Goal: Task Accomplishment & Management: Complete application form

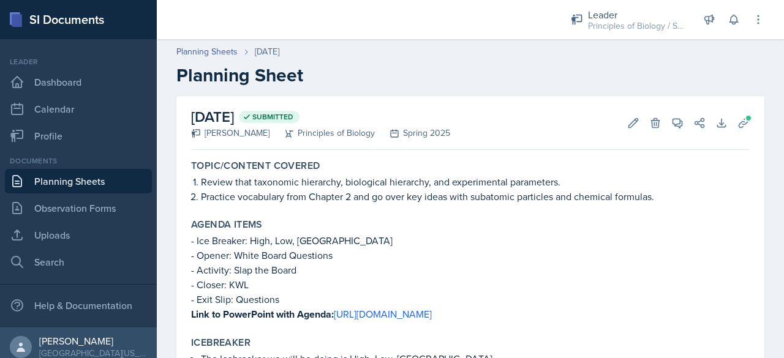
click at [124, 179] on link "Planning Sheets" at bounding box center [78, 181] width 147 height 25
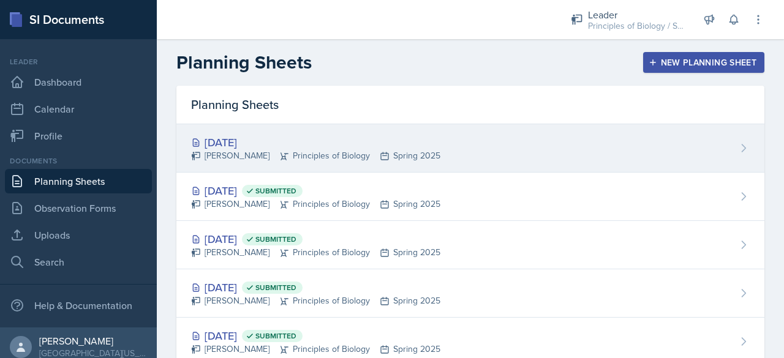
click at [229, 139] on div "[DATE]" at bounding box center [315, 142] width 249 height 17
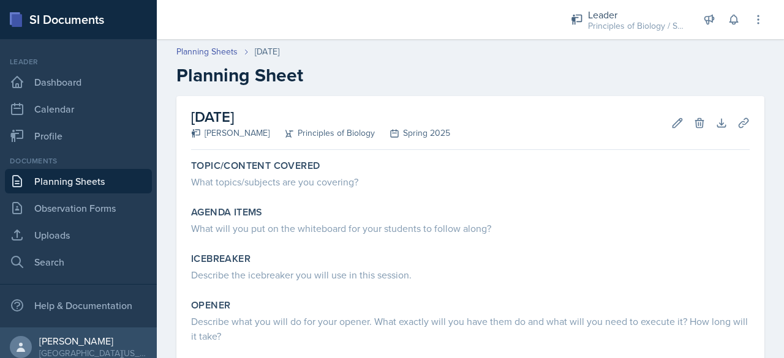
click at [88, 173] on link "Planning Sheets" at bounding box center [78, 181] width 147 height 25
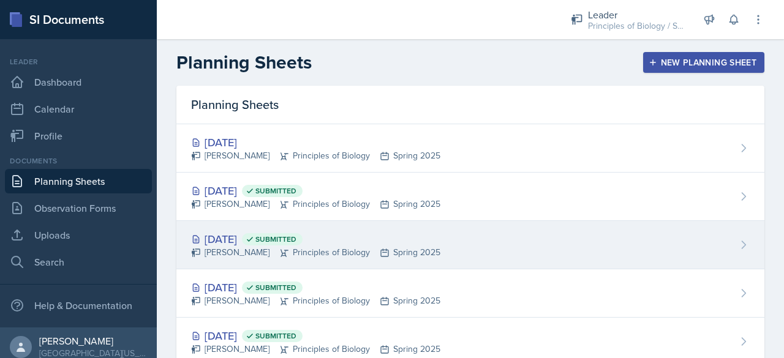
click at [236, 236] on div "[DATE] Submitted" at bounding box center [315, 239] width 249 height 17
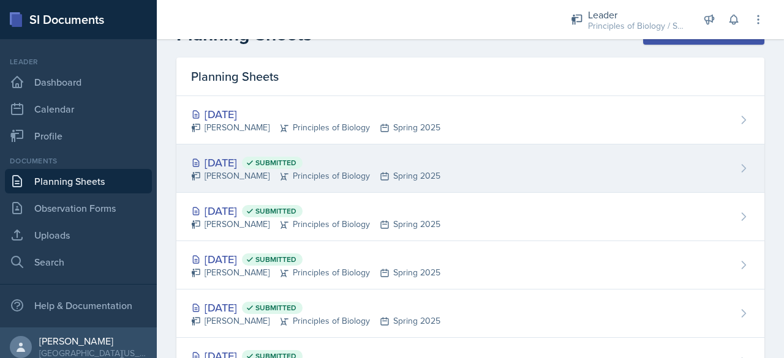
scroll to position [29, 0]
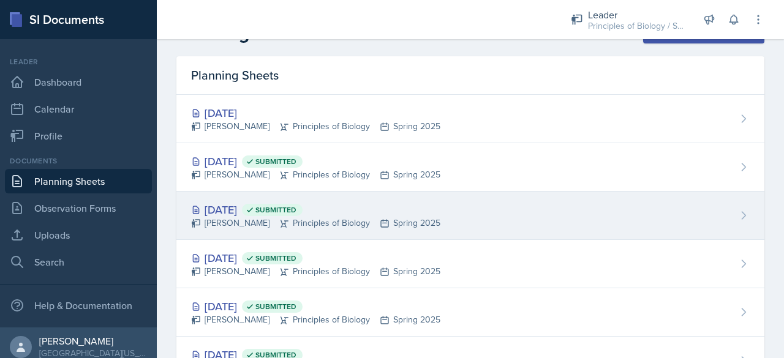
click at [229, 209] on div "[DATE] Submitted" at bounding box center [315, 210] width 249 height 17
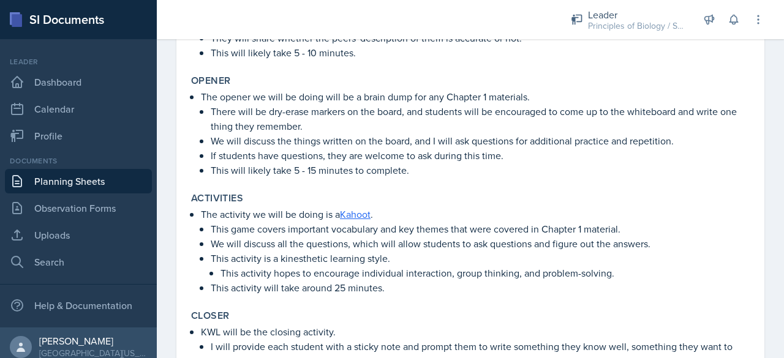
scroll to position [497, 0]
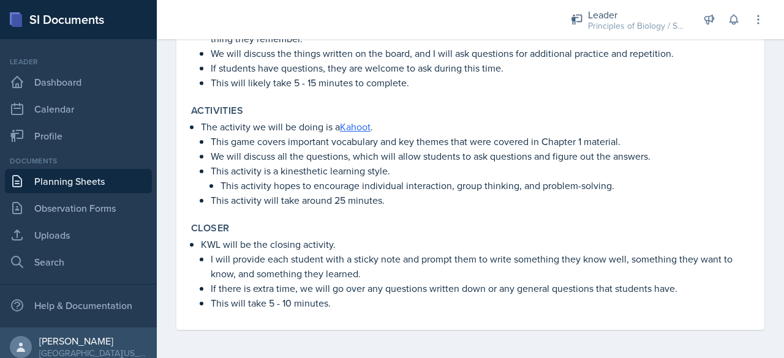
click at [95, 182] on link "Planning Sheets" at bounding box center [78, 181] width 147 height 25
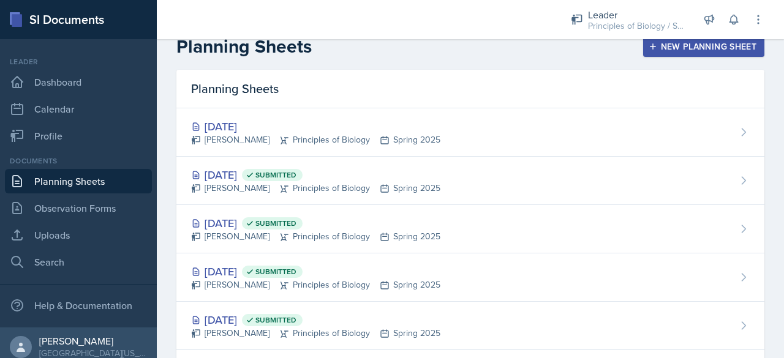
scroll to position [16, 0]
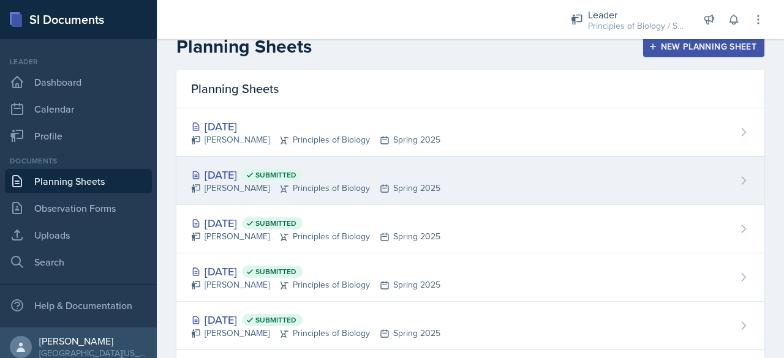
click at [232, 189] on div "[PERSON_NAME] Principles of Biology Spring 2025" at bounding box center [315, 188] width 249 height 13
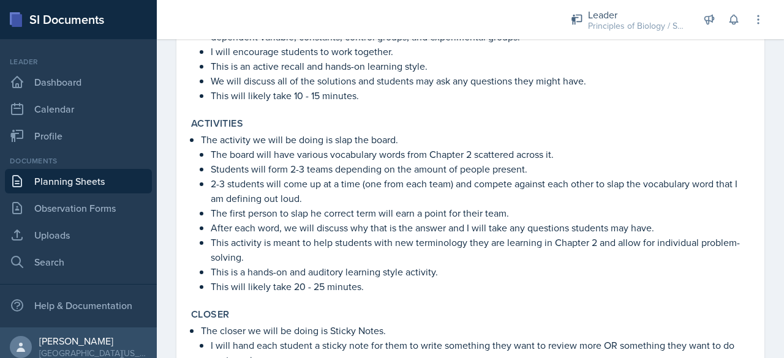
scroll to position [542, 0]
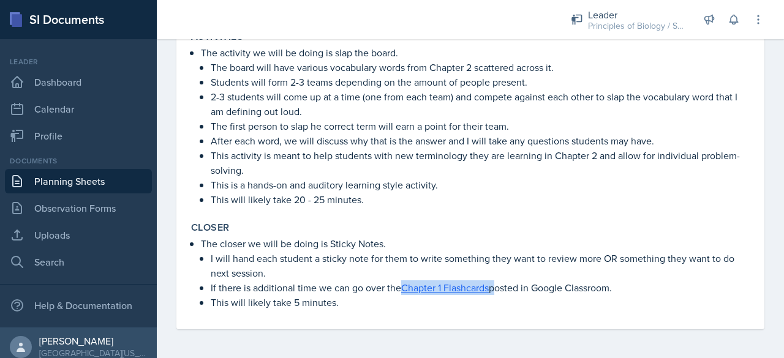
drag, startPoint x: 401, startPoint y: 287, endPoint x: 495, endPoint y: 289, distance: 93.8
click at [495, 289] on p "If there is additional time we can go over the Chapter 1 Flashcards posted in G…" at bounding box center [480, 288] width 539 height 15
copy p "Chapter 1 Flashcards"
click at [94, 181] on link "Planning Sheets" at bounding box center [78, 181] width 147 height 25
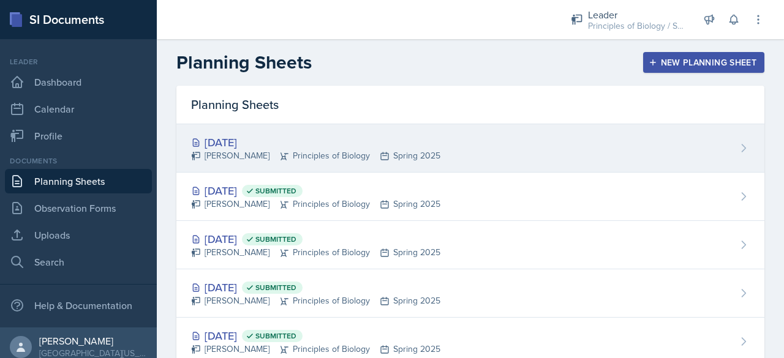
click at [312, 143] on div "[DATE]" at bounding box center [315, 142] width 249 height 17
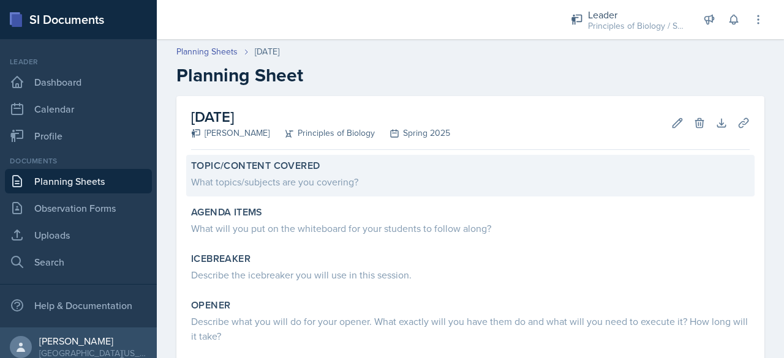
click at [258, 180] on div "What topics/subjects are you covering?" at bounding box center [470, 182] width 559 height 15
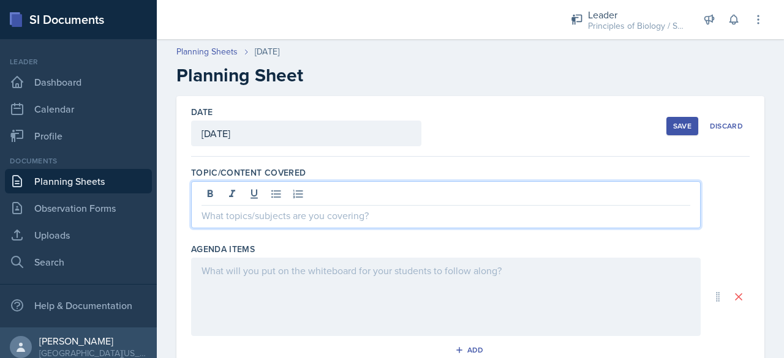
click at [221, 196] on div at bounding box center [446, 204] width 510 height 47
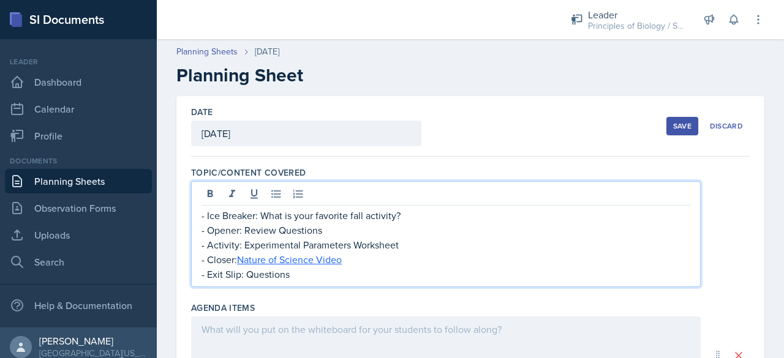
scroll to position [48, 0]
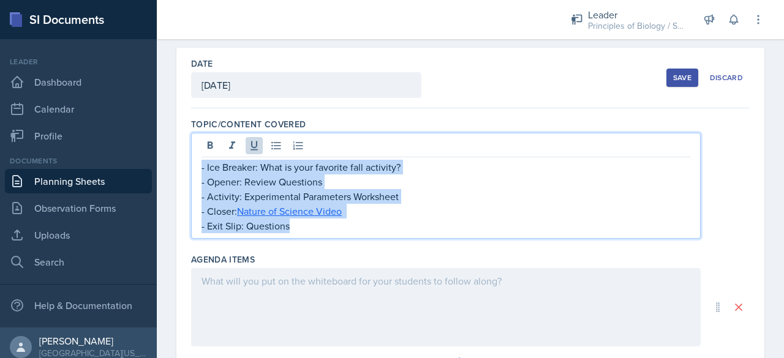
drag, startPoint x: 295, startPoint y: 227, endPoint x: 195, endPoint y: 160, distance: 121.0
click at [195, 160] on div "- Ice Breaker: What is your favorite fall activity? - Opener: Review Questions …" at bounding box center [446, 186] width 510 height 106
copy div "- Ice Breaker: What is your favorite fall activity? - Opener: Review Questions …"
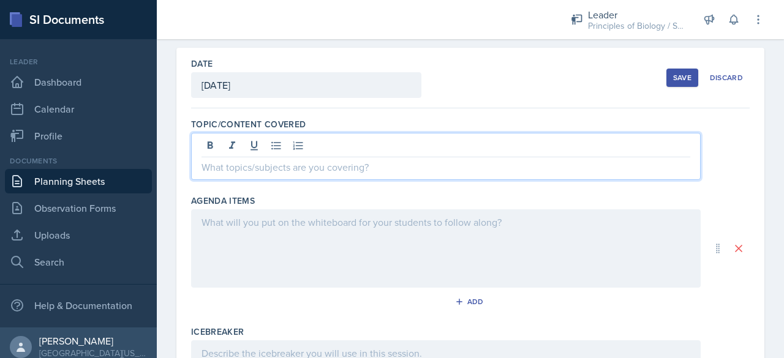
click at [228, 229] on div at bounding box center [446, 249] width 510 height 78
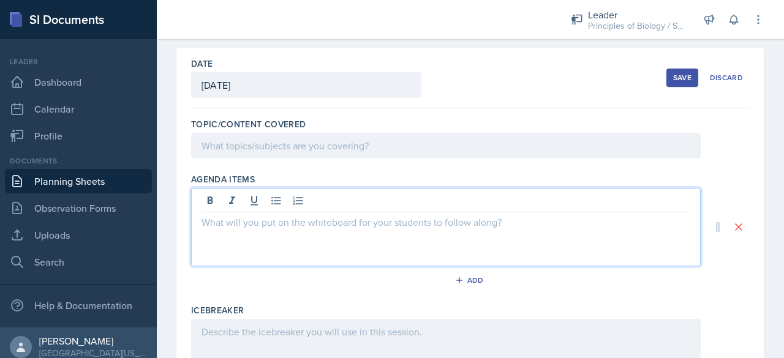
scroll to position [70, 0]
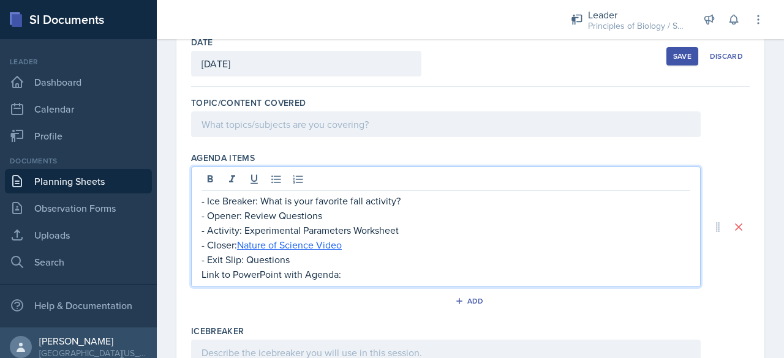
click at [288, 274] on p "Link to PowerPoint with Agenda:" at bounding box center [446, 274] width 489 height 15
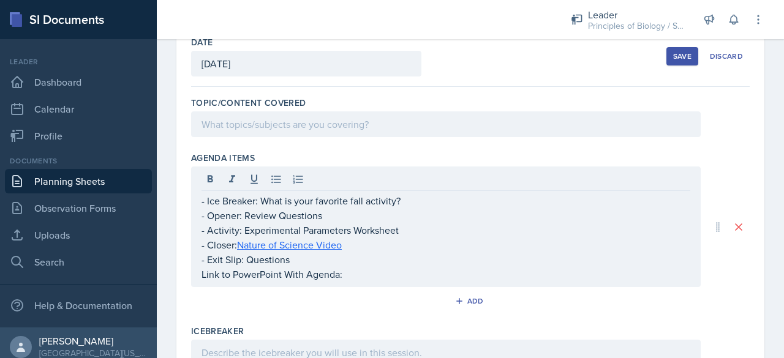
drag, startPoint x: 200, startPoint y: 274, endPoint x: 360, endPoint y: 274, distance: 160.5
click at [360, 274] on div "- Ice Breaker: What is your favorite fall activity? - Opener: Review Questions …" at bounding box center [446, 227] width 510 height 121
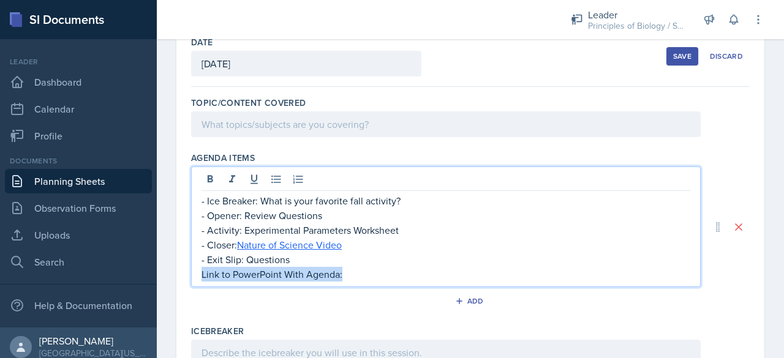
drag, startPoint x: 202, startPoint y: 274, endPoint x: 348, endPoint y: 272, distance: 145.8
click at [348, 272] on p "Link to PowerPoint With Agenda:" at bounding box center [446, 274] width 489 height 15
click at [205, 180] on icon at bounding box center [210, 179] width 12 height 12
click at [368, 254] on p "- Exit Slip: Questions" at bounding box center [446, 259] width 489 height 15
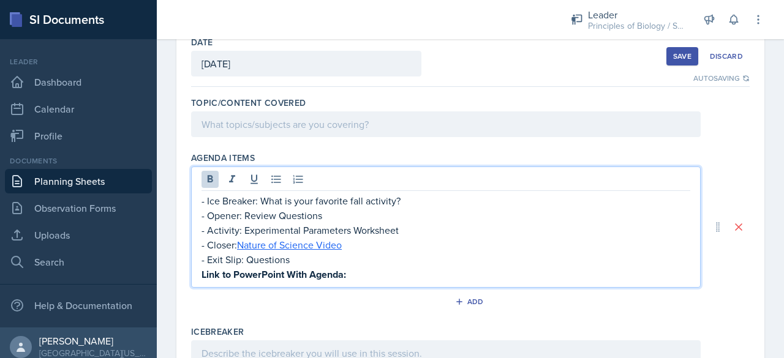
click at [348, 276] on p "Link to PowerPoint With Agenda:" at bounding box center [446, 274] width 489 height 15
click at [260, 124] on p at bounding box center [446, 124] width 489 height 15
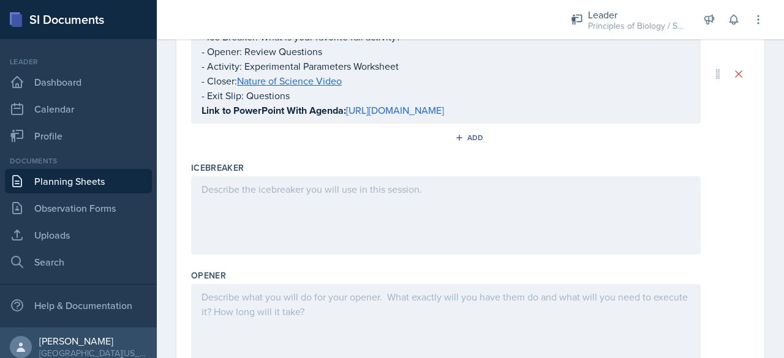
click at [265, 217] on div at bounding box center [446, 215] width 510 height 78
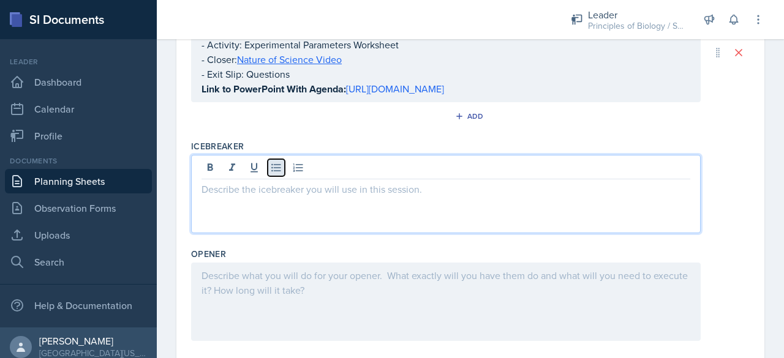
click at [270, 174] on icon at bounding box center [276, 168] width 12 height 12
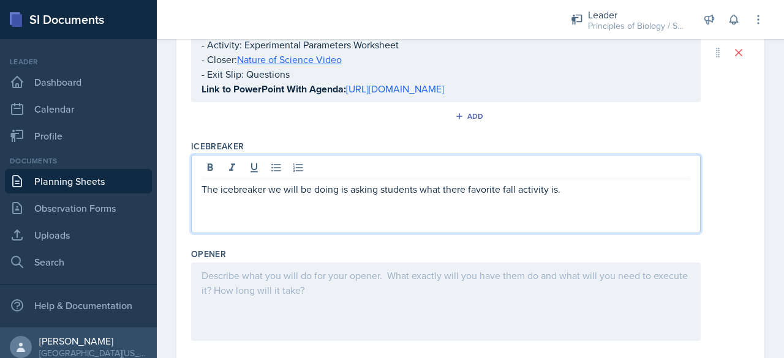
click at [202, 197] on p "The icebreaker we will be doing is asking students what there favorite fall act…" at bounding box center [446, 189] width 489 height 15
click at [273, 174] on icon at bounding box center [276, 168] width 12 height 12
click at [571, 197] on p "The icebreaker we will be doing is asking students what there favorite fall act…" at bounding box center [450, 189] width 479 height 15
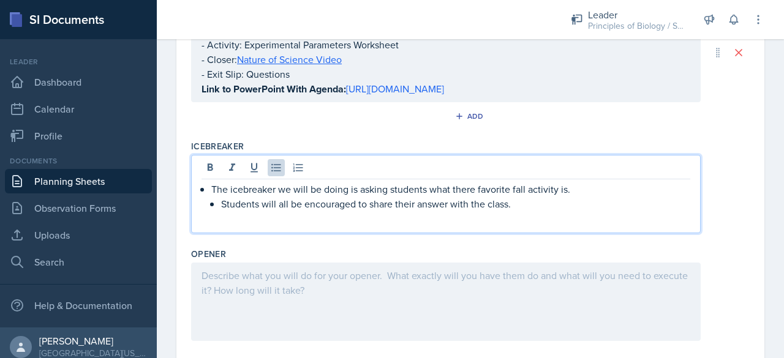
click at [521, 211] on p "Students will all be encouraged to share their answer with the class." at bounding box center [455, 204] width 469 height 15
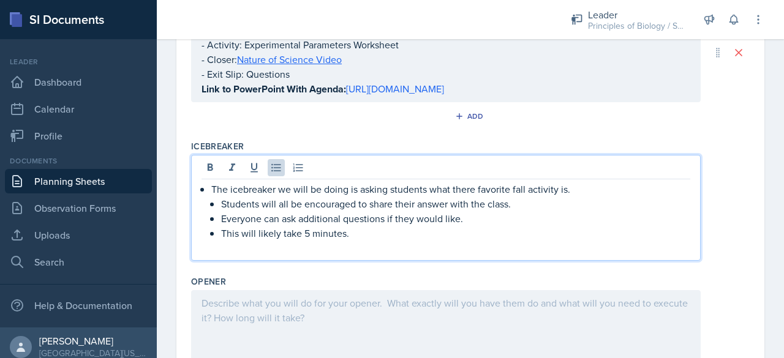
click at [292, 255] on p at bounding box center [446, 248] width 489 height 15
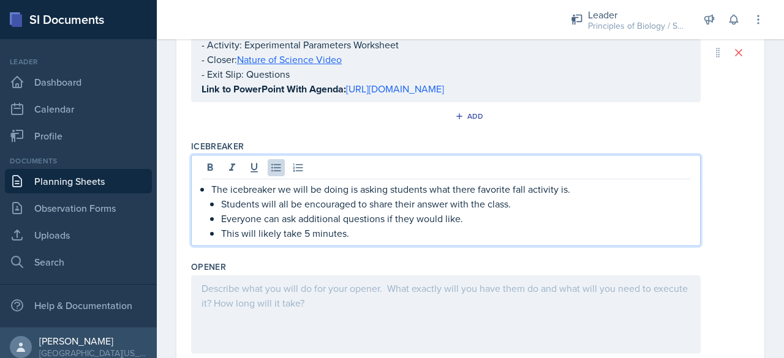
click at [248, 301] on div at bounding box center [446, 315] width 510 height 78
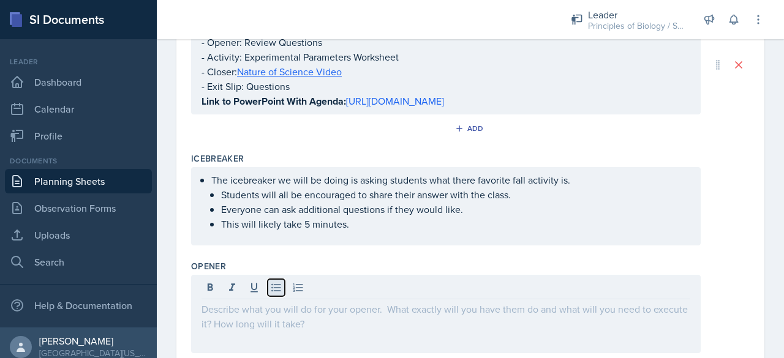
click at [270, 297] on button at bounding box center [276, 287] width 17 height 17
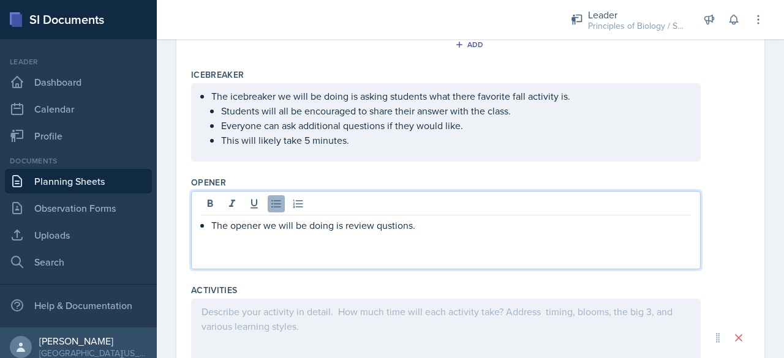
scroll to position [336, 0]
click at [436, 232] on p "The opener we will be doing is review questions." at bounding box center [450, 224] width 479 height 15
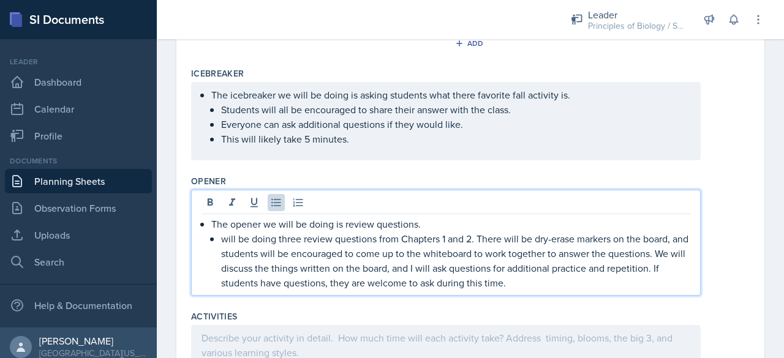
click at [222, 253] on p "will be doing three review questions from Chapters 1 and 2. There will be dry-e…" at bounding box center [455, 261] width 469 height 59
click at [494, 249] on p "We will be doing three review questions from Chapters 1 and 2. There will be dr…" at bounding box center [455, 261] width 469 height 59
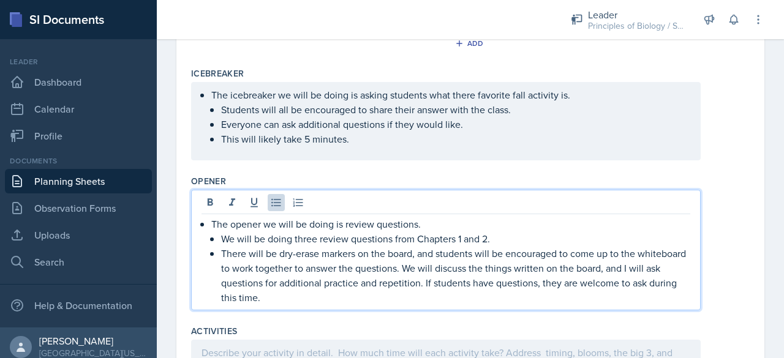
click at [493, 246] on p "We will be doing three review questions from Chapters 1 and 2." at bounding box center [455, 239] width 469 height 15
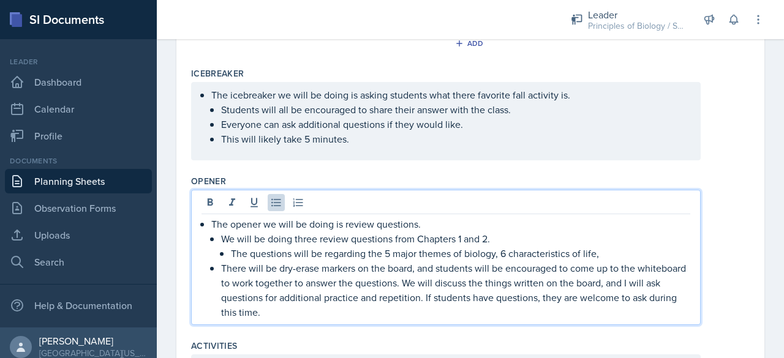
click at [600, 261] on p "The questions will be regarding the 5 major themes of biology, 6 characteristic…" at bounding box center [460, 253] width 459 height 15
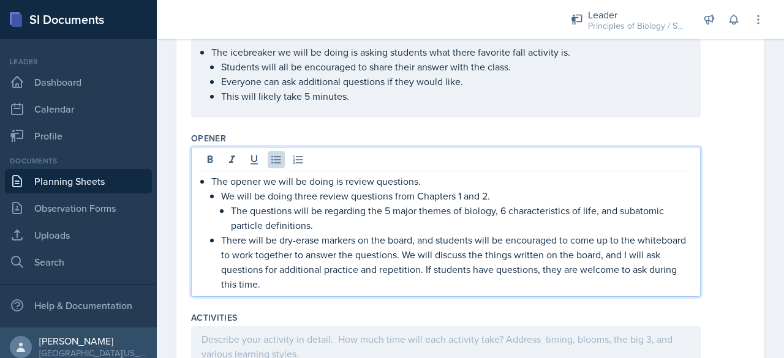
scroll to position [385, 0]
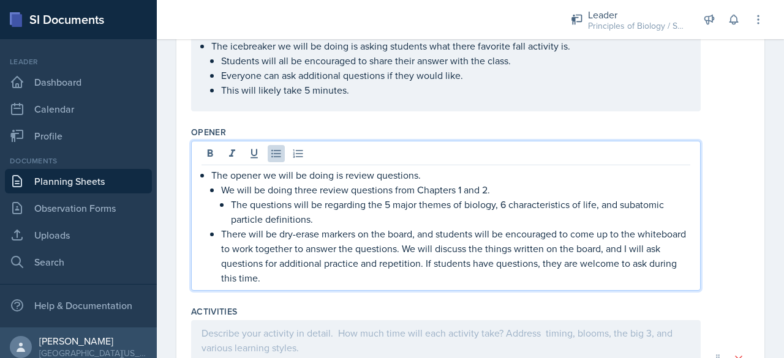
click at [453, 263] on p "There will be dry-erase markers on the board, and students will be encouraged t…" at bounding box center [455, 256] width 469 height 59
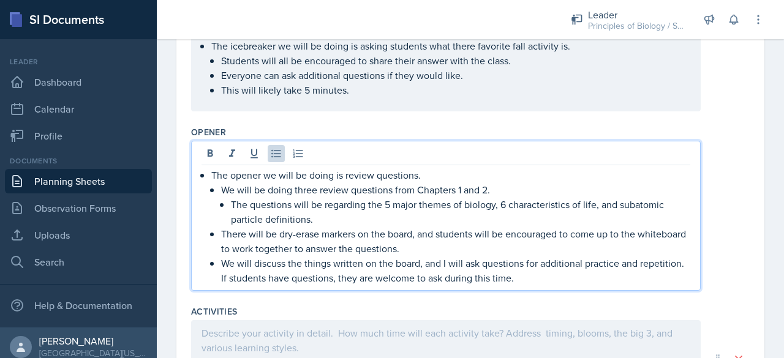
click at [265, 286] on p "We will discuss the things written on the board, and I will ask questions for a…" at bounding box center [455, 270] width 469 height 29
click at [524, 286] on p "If students have questions, they are welcome to ask during this time." at bounding box center [455, 278] width 469 height 15
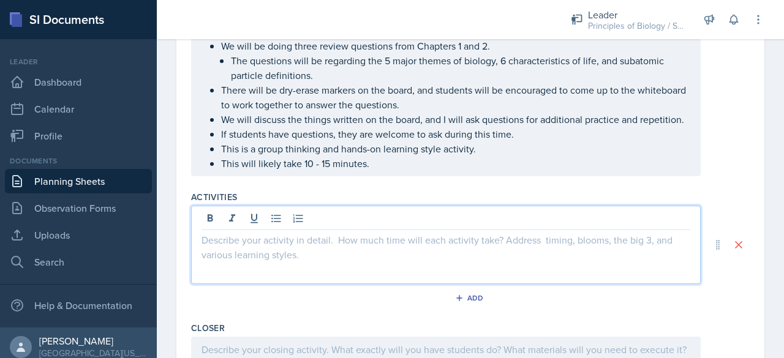
scroll to position [529, 0]
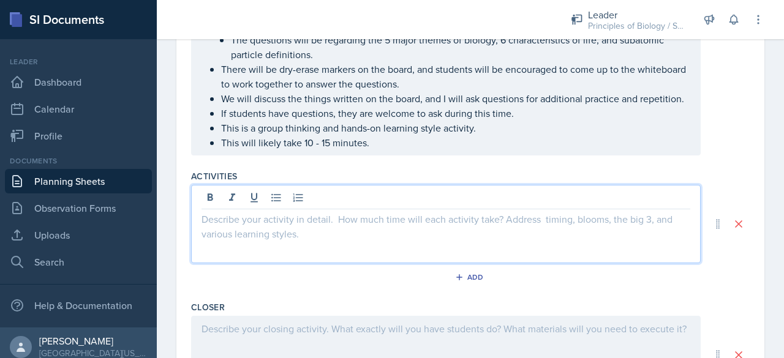
click at [339, 227] on p at bounding box center [446, 219] width 489 height 15
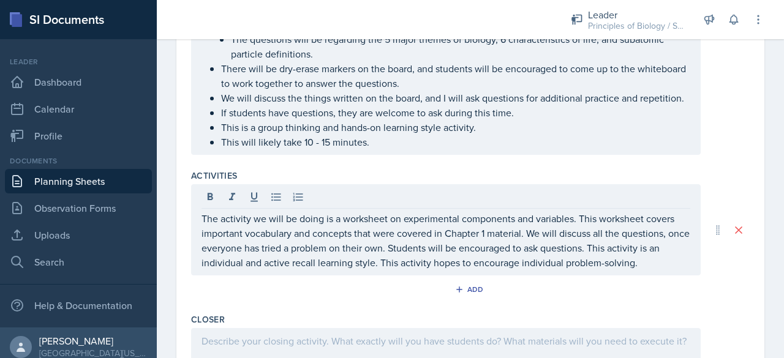
click at [200, 246] on div "The activity we will be doing is a worksheet on experimental components and var…" at bounding box center [446, 229] width 510 height 91
click at [277, 203] on icon at bounding box center [276, 197] width 12 height 12
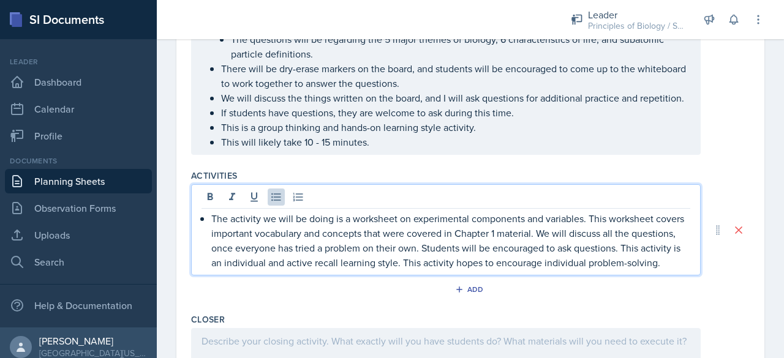
click at [590, 246] on p "The activity we will be doing is a worksheet on experimental components and var…" at bounding box center [450, 240] width 479 height 59
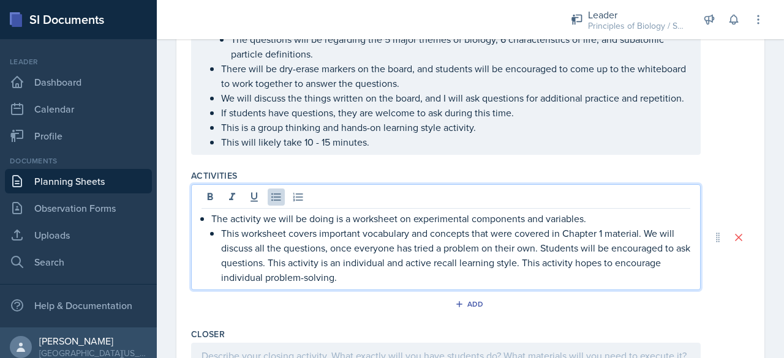
click at [645, 259] on p "This worksheet covers important vocabulary and concepts that were covered in Ch…" at bounding box center [455, 255] width 469 height 59
click at [365, 275] on p "We will discuss all the questions, once everyone has tried a problem on their o…" at bounding box center [455, 263] width 469 height 44
click at [573, 277] on p "We will discuss all the questions once everyone has tried a problem on their ow…" at bounding box center [455, 263] width 469 height 44
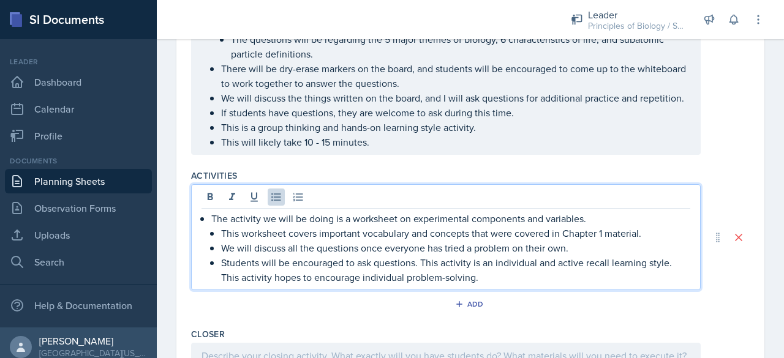
click at [422, 285] on p "Students will be encouraged to ask questions. This activity is an individual an…" at bounding box center [455, 269] width 469 height 29
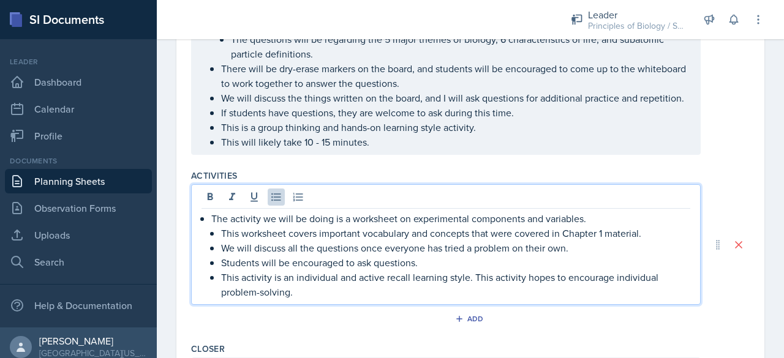
click at [477, 300] on p "This activity is an individual and active recall learning style. This activity …" at bounding box center [455, 284] width 469 height 29
click at [475, 300] on p "This activity is an individual and active recall learning style. This activity …" at bounding box center [455, 284] width 469 height 29
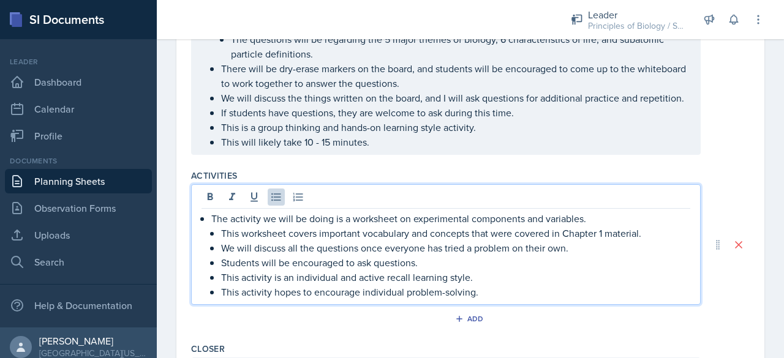
click at [479, 300] on p "This activity hopes to encourage individual problem-solving." at bounding box center [455, 292] width 469 height 15
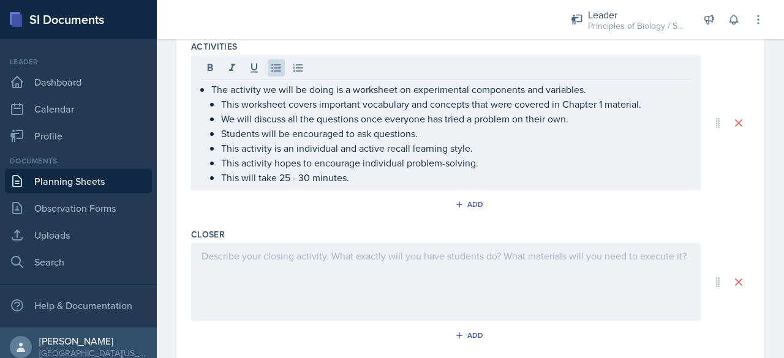
click at [357, 291] on div at bounding box center [446, 282] width 510 height 78
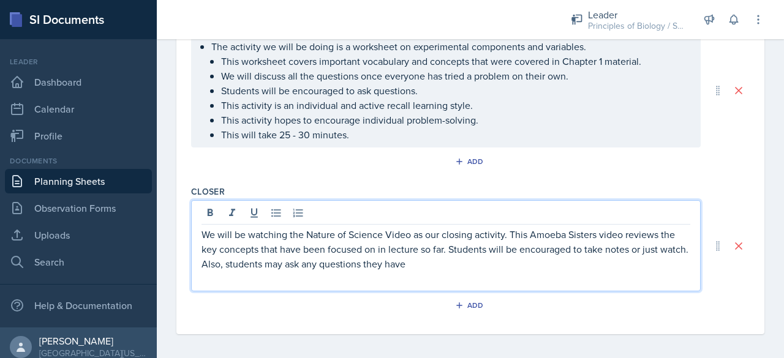
click at [202, 260] on p "We will be watching the Nature of Science Video as our closing activity. This A…" at bounding box center [446, 249] width 489 height 44
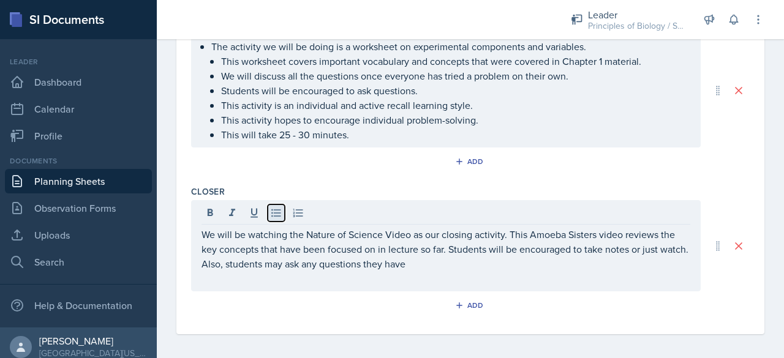
click at [273, 219] on icon at bounding box center [276, 213] width 12 height 12
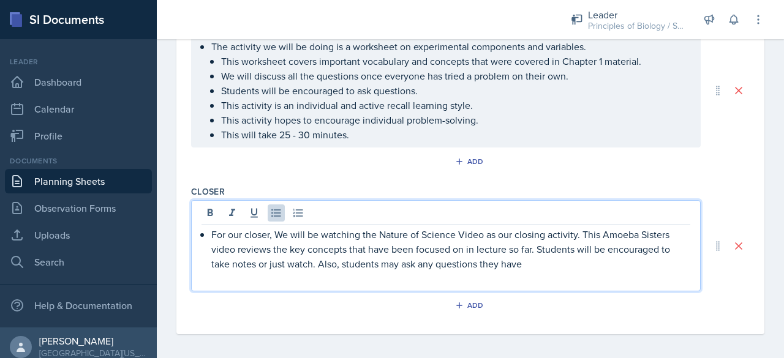
click at [283, 259] on p "For our closer, We will be watching the Nature of Science Video as our closing …" at bounding box center [450, 249] width 479 height 44
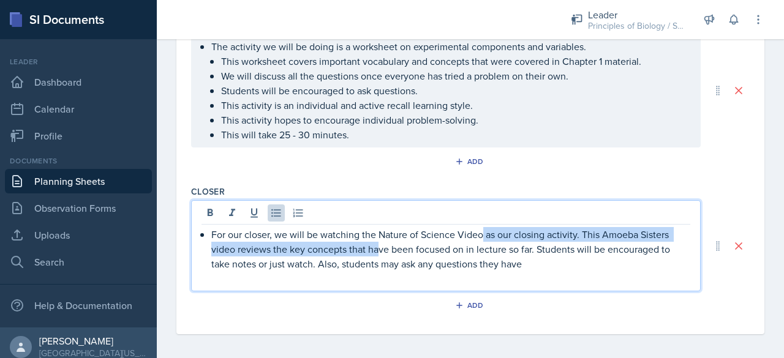
drag, startPoint x: 483, startPoint y: 263, endPoint x: 376, endPoint y: 269, distance: 107.4
click at [376, 269] on p "For our closer, we will be watching the Nature of Science Video as our closing …" at bounding box center [450, 249] width 479 height 44
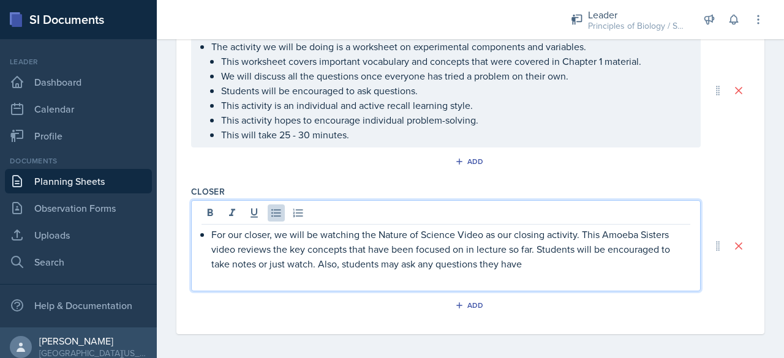
click at [442, 259] on p "For our closer, we will be watching the Nature of Science Video as our closing …" at bounding box center [450, 249] width 479 height 44
click at [482, 262] on p "For our closer, we will be watching the Nature of Science Video as our closing …" at bounding box center [450, 249] width 479 height 44
click at [575, 260] on p "For our closer, we will be watching the Nature of Science Video as our closing …" at bounding box center [450, 249] width 479 height 44
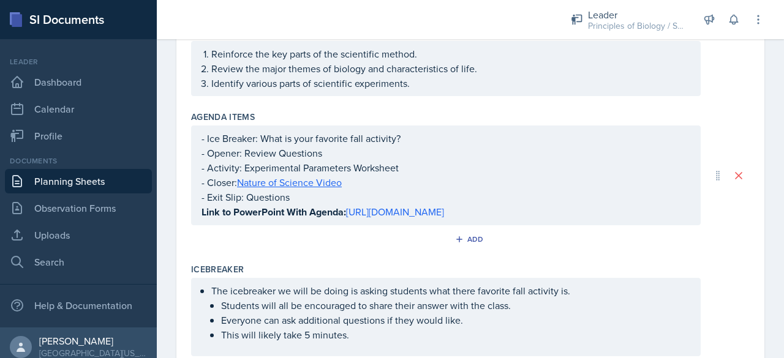
scroll to position [162, 0]
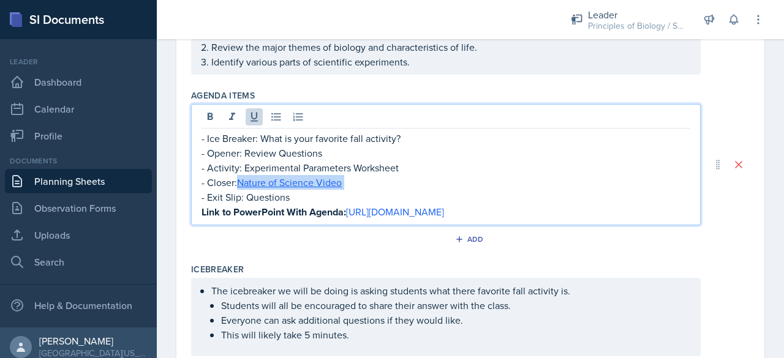
drag, startPoint x: 239, startPoint y: 180, endPoint x: 369, endPoint y: 186, distance: 130.0
click at [369, 186] on p "- Closer: Nature of Science Video" at bounding box center [446, 182] width 489 height 15
copy p "Nature of Science Video"
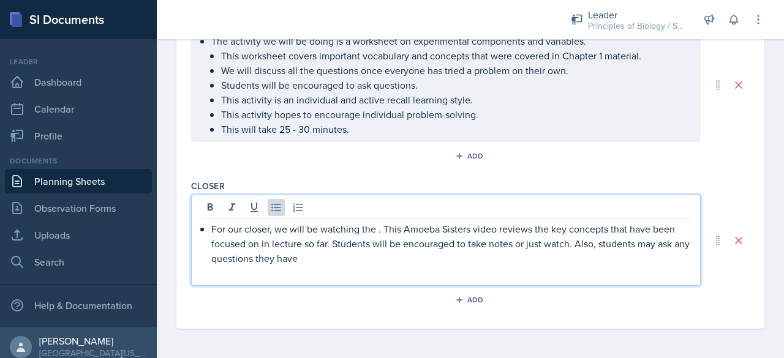
scroll to position [711, 0]
click at [373, 222] on div "For our closer, we will be watching the . This Amoeba Sisters video reviews the…" at bounding box center [446, 240] width 510 height 91
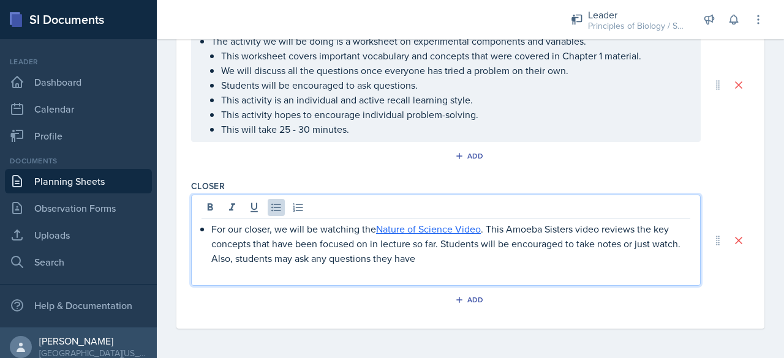
click at [486, 235] on p "For our closer, we will be watching the Nature of Science Video . This Amoeba S…" at bounding box center [450, 244] width 479 height 44
click at [485, 230] on p "For our closer, we will be watching the Nature of Science Video . This Amoeba S…" at bounding box center [450, 244] width 479 height 44
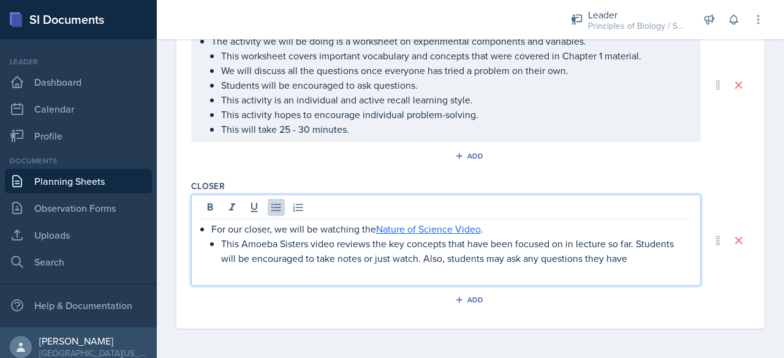
click at [637, 247] on p "This Amoeba Sisters video reviews the key concepts that have been focused on in…" at bounding box center [455, 250] width 469 height 29
click at [464, 259] on p "Students will be encouraged to take notes or just watch. Also, students may ask…" at bounding box center [455, 258] width 469 height 15
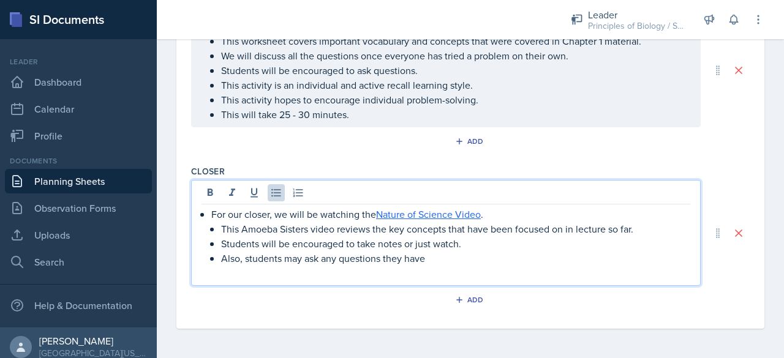
click at [420, 266] on p "Also, students may ask any questions they have" at bounding box center [455, 258] width 469 height 15
click at [425, 266] on p "Also, students may ask any questions they have" at bounding box center [455, 258] width 469 height 15
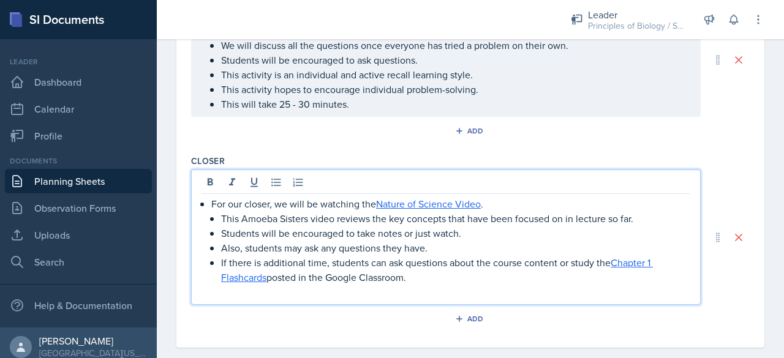
click at [413, 300] on p at bounding box center [446, 292] width 489 height 15
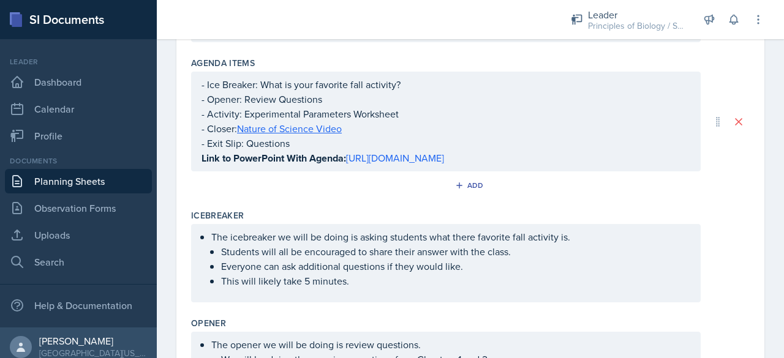
scroll to position [0, 0]
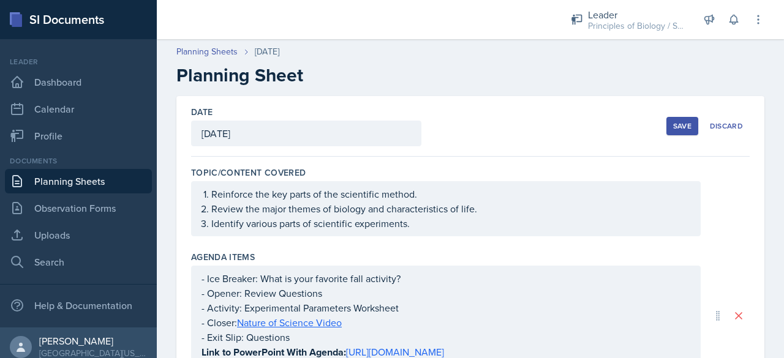
click at [667, 123] on button "Save" at bounding box center [683, 126] width 32 height 18
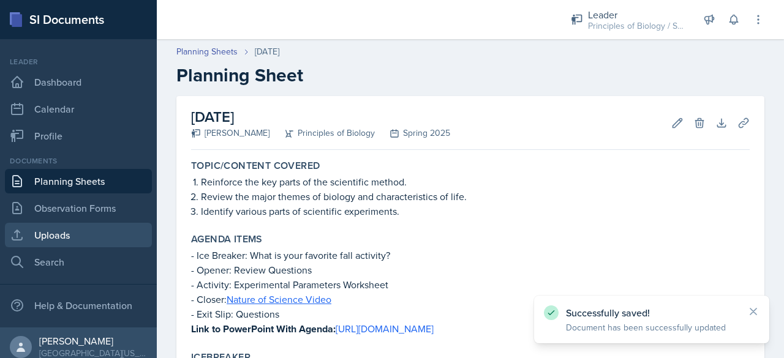
click at [96, 232] on link "Uploads" at bounding box center [78, 235] width 147 height 25
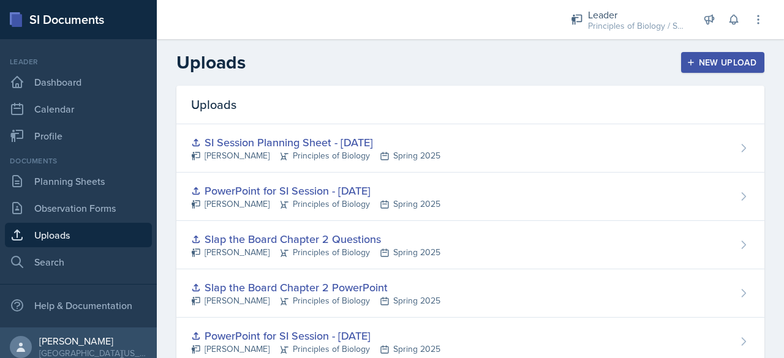
click at [712, 66] on div "New Upload" at bounding box center [723, 63] width 68 height 10
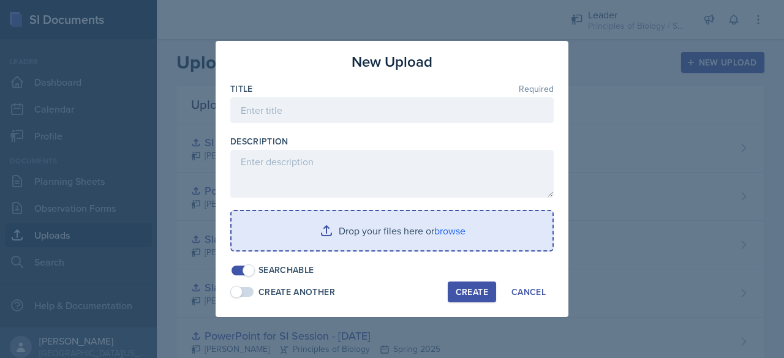
click at [406, 244] on input "file" at bounding box center [392, 230] width 321 height 39
click at [402, 227] on input "file" at bounding box center [392, 230] width 321 height 39
click at [351, 233] on input "file" at bounding box center [392, 230] width 321 height 39
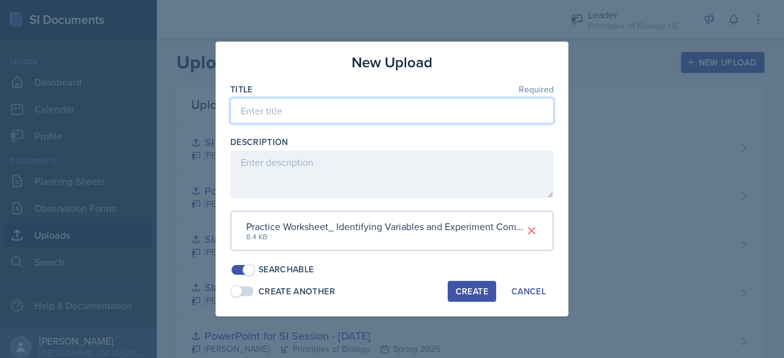
click at [297, 113] on input at bounding box center [391, 111] width 323 height 26
type input "Identifying Experimental Variables Worksheet"
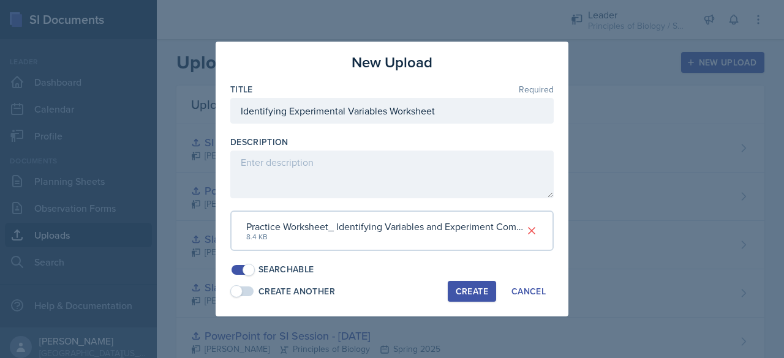
click at [482, 293] on div "Create" at bounding box center [472, 292] width 32 height 10
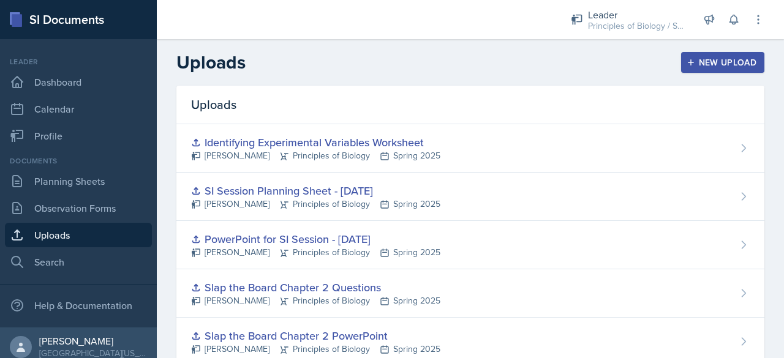
click at [700, 61] on div "New Upload" at bounding box center [723, 63] width 68 height 10
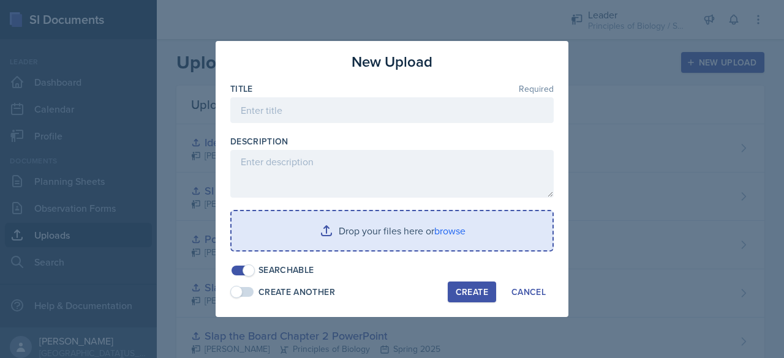
click at [384, 225] on input "file" at bounding box center [392, 230] width 321 height 39
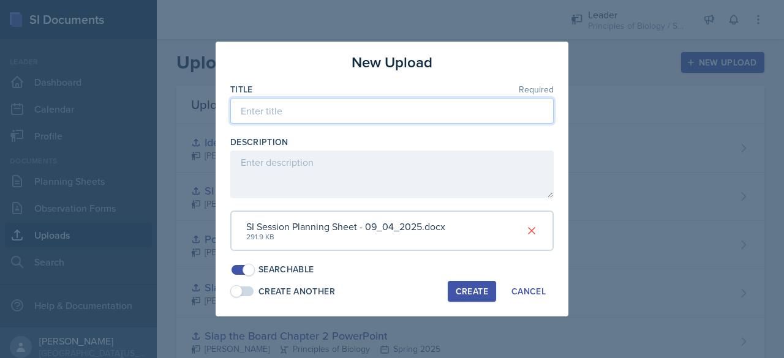
click at [349, 118] on input at bounding box center [391, 111] width 323 height 26
type input "SI Session Planning Sheet - [DATE]"
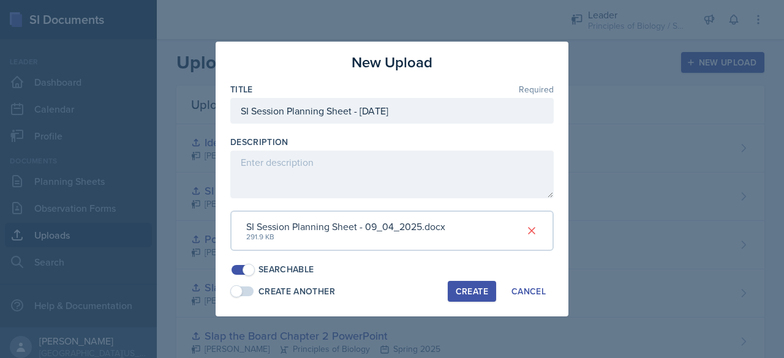
click at [477, 288] on div "Create" at bounding box center [472, 292] width 32 height 10
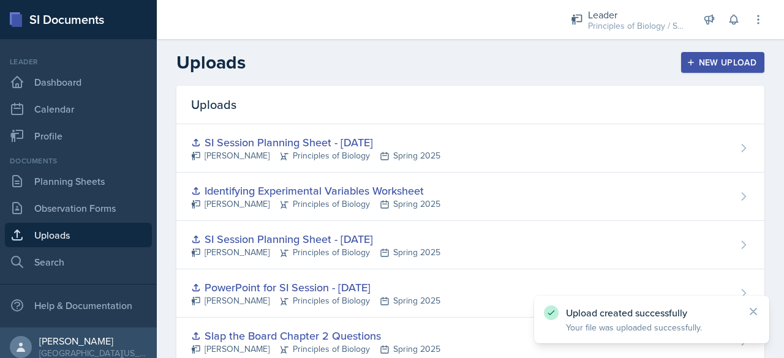
click at [687, 66] on icon "button" at bounding box center [691, 62] width 9 height 9
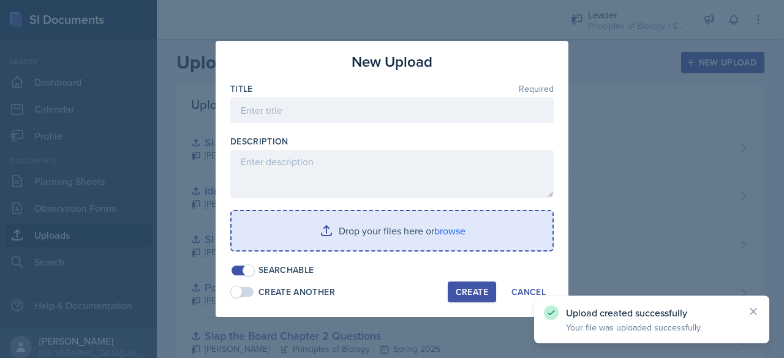
click at [399, 226] on input "file" at bounding box center [392, 230] width 321 height 39
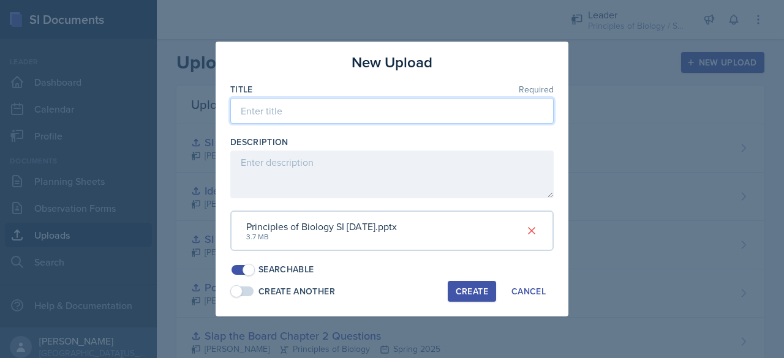
click at [297, 117] on input at bounding box center [391, 111] width 323 height 26
type input "S"
type input "PowerPoint for SI Session - [DATE]"
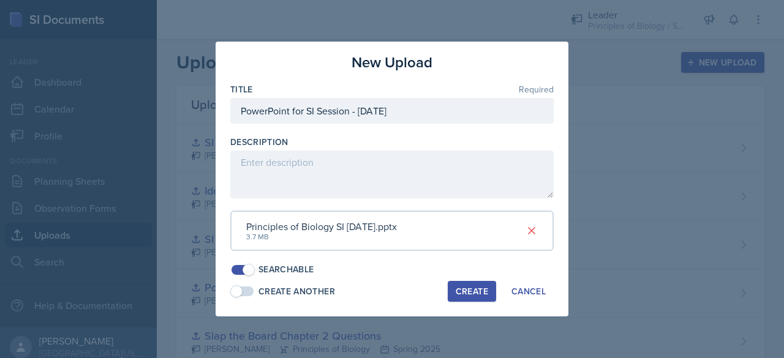
click at [466, 292] on div "Create" at bounding box center [472, 292] width 32 height 10
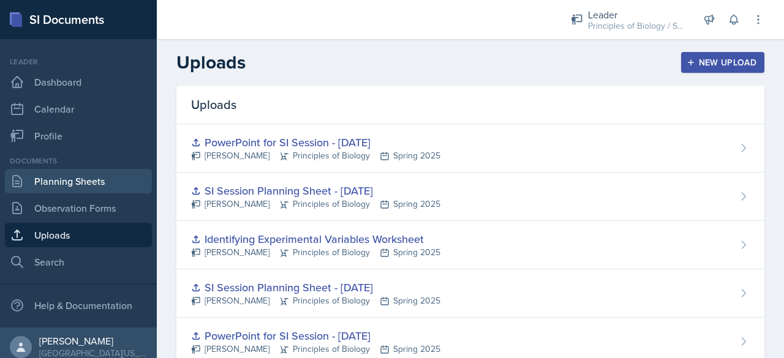
click at [50, 180] on link "Planning Sheets" at bounding box center [78, 181] width 147 height 25
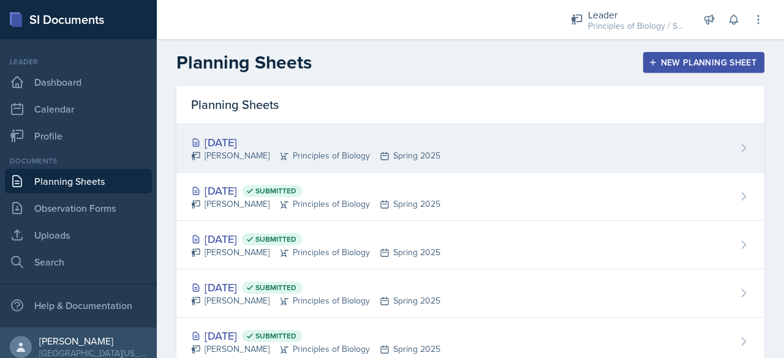
click at [262, 143] on div "[DATE]" at bounding box center [315, 142] width 249 height 17
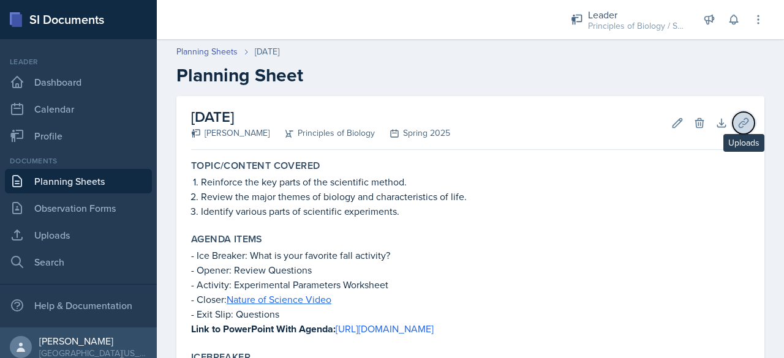
click at [738, 122] on icon at bounding box center [744, 123] width 12 height 12
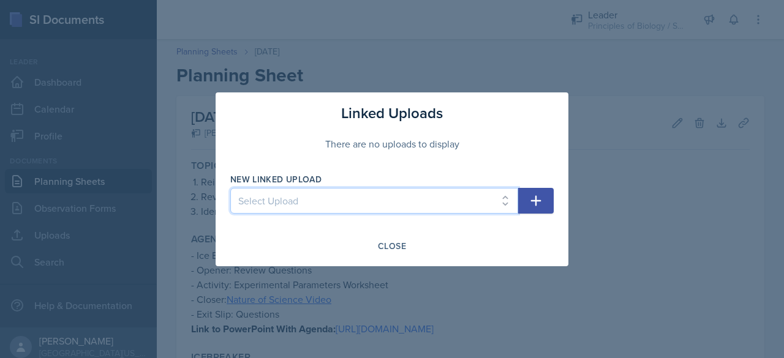
click at [452, 193] on select "Select Upload SI Session PowerPoint - [DATE] SI Session Planning Sheet with Lin…" at bounding box center [374, 201] width 288 height 26
select select "12176943-911b-4938-b5dd-fb32e1d8263f"
click at [230, 188] on select "Select Upload SI Session PowerPoint - [DATE] SI Session Planning Sheet with Lin…" at bounding box center [374, 201] width 288 height 26
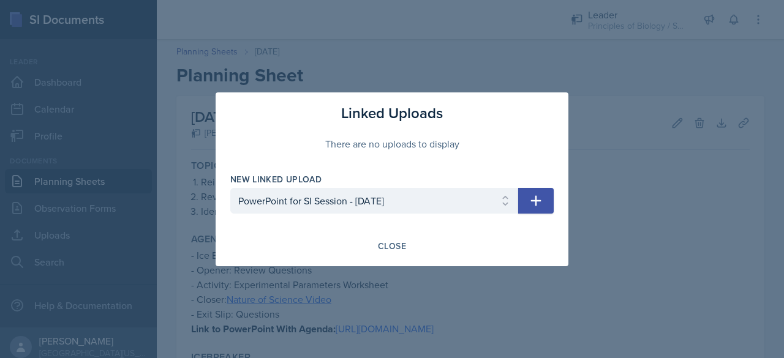
click at [538, 200] on icon "button" at bounding box center [536, 200] width 10 height 10
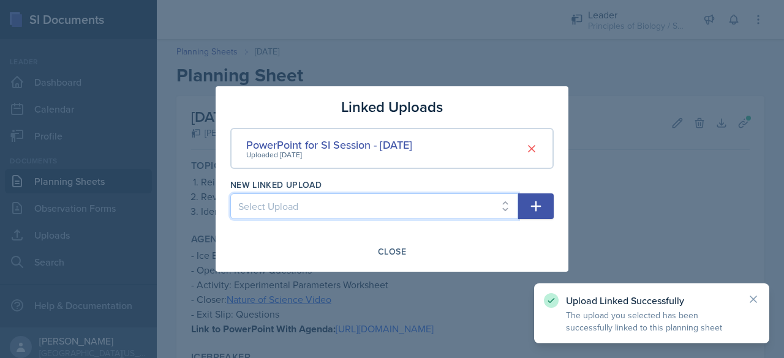
click at [399, 206] on select "Select Upload SI Session PowerPoint - [DATE] SI Session Planning Sheet with Lin…" at bounding box center [374, 207] width 288 height 26
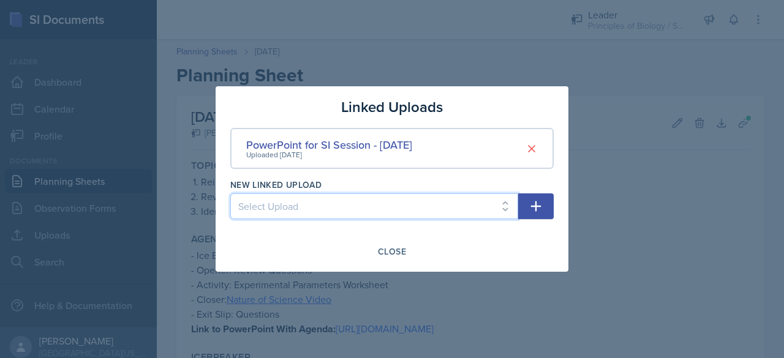
select select "1227fbf4-6ad7-46f8-8d2a-aaa9fbb2f751"
click at [230, 194] on select "Select Upload SI Session PowerPoint - [DATE] SI Session Planning Sheet with Lin…" at bounding box center [374, 207] width 288 height 26
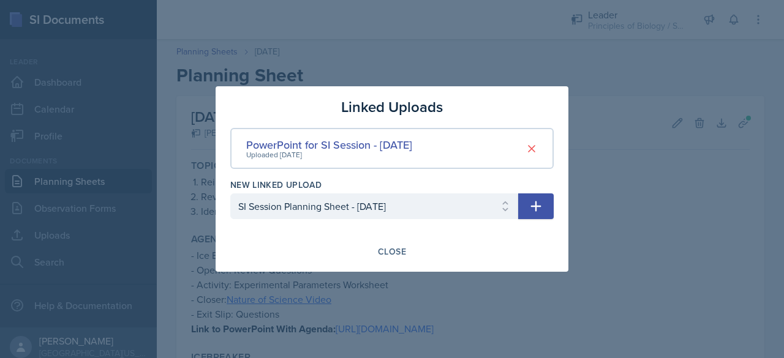
click at [527, 202] on button "button" at bounding box center [536, 207] width 36 height 26
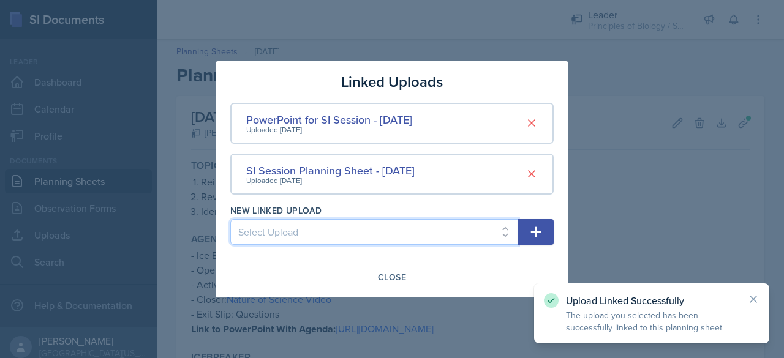
click at [358, 231] on select "Select Upload SI Session PowerPoint - [DATE] SI Session Planning Sheet with Lin…" at bounding box center [374, 232] width 288 height 26
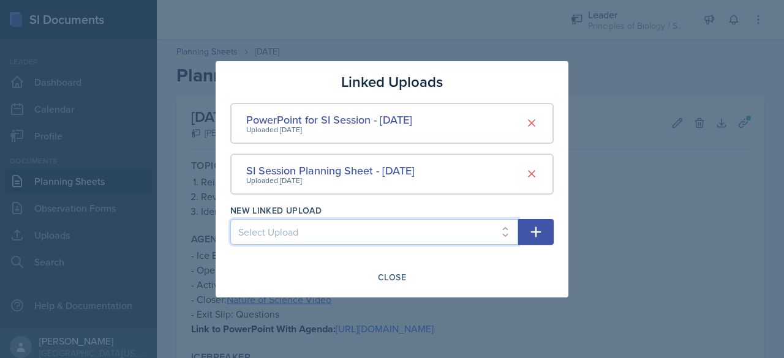
select select "3c4d8d8c-c999-4257-8360-44b814f41ee5"
click at [230, 219] on select "Select Upload SI Session PowerPoint - [DATE] SI Session Planning Sheet with Lin…" at bounding box center [374, 232] width 288 height 26
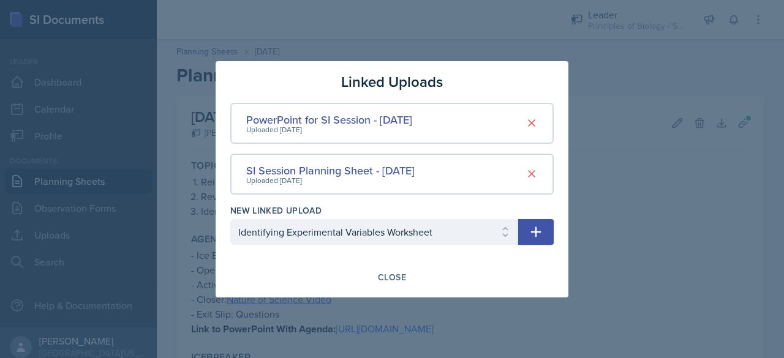
click at [540, 232] on icon "button" at bounding box center [536, 232] width 10 height 10
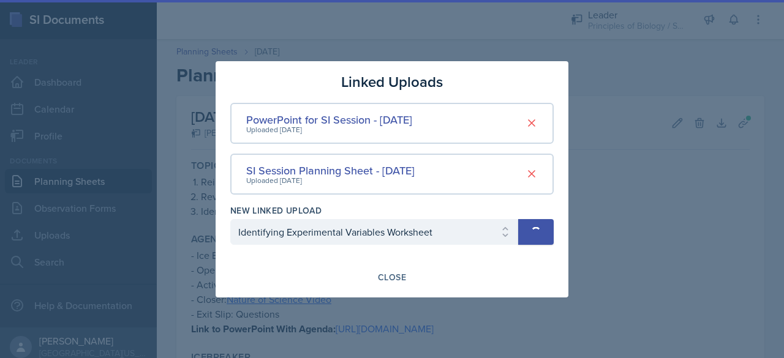
select select
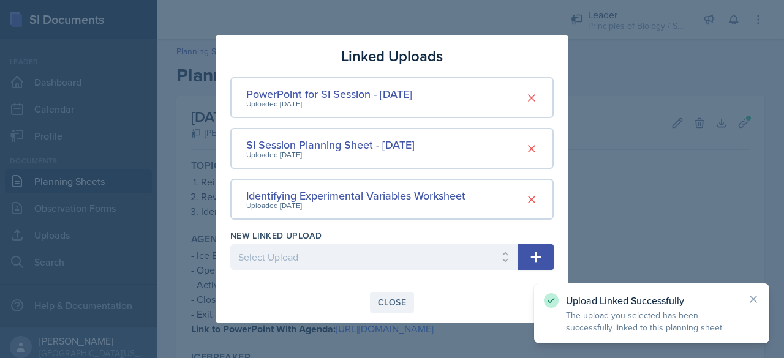
click at [381, 303] on div "Close" at bounding box center [392, 303] width 28 height 10
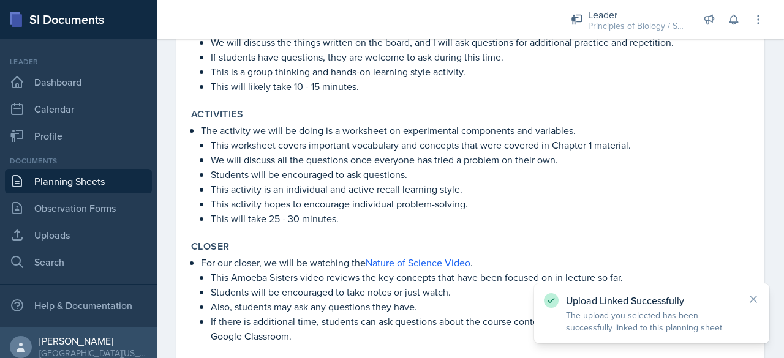
scroll to position [562, 0]
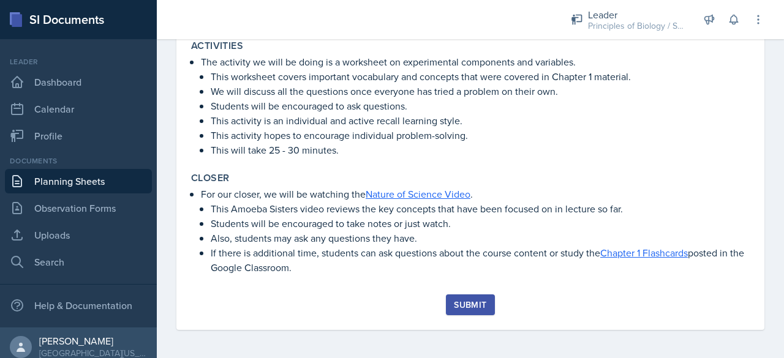
click at [454, 306] on div "Submit" at bounding box center [470, 305] width 32 height 10
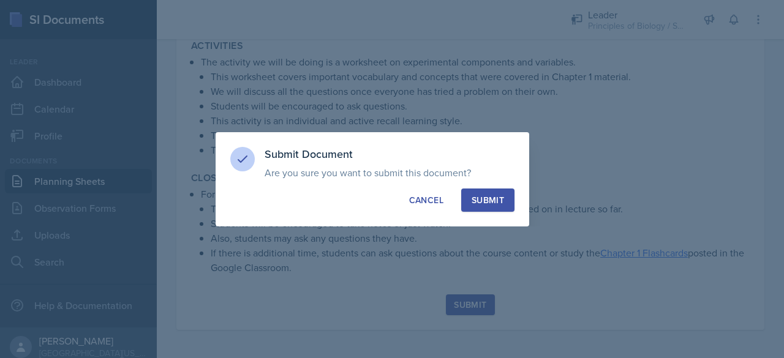
click at [474, 197] on div "Submit" at bounding box center [488, 200] width 32 height 12
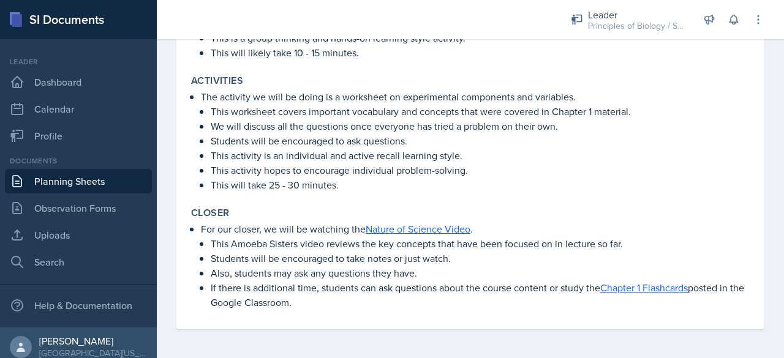
click at [99, 180] on link "Planning Sheets" at bounding box center [78, 181] width 147 height 25
